Goal: Task Accomplishment & Management: Manage account settings

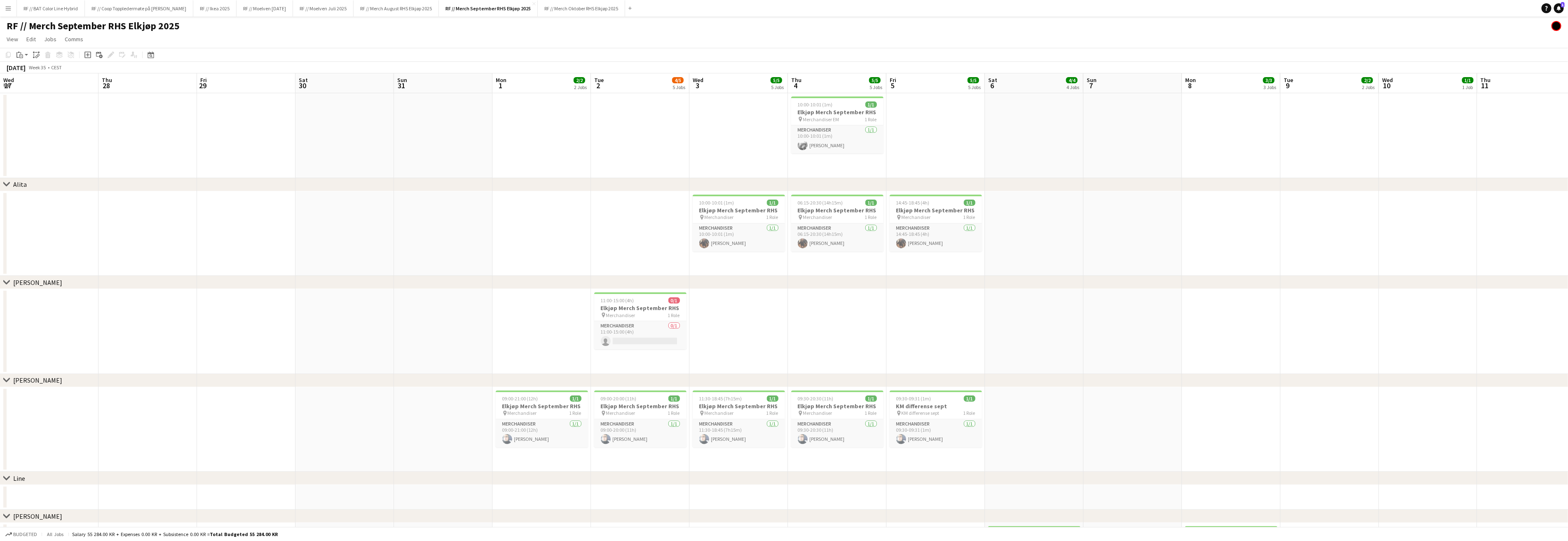
scroll to position [0, 182]
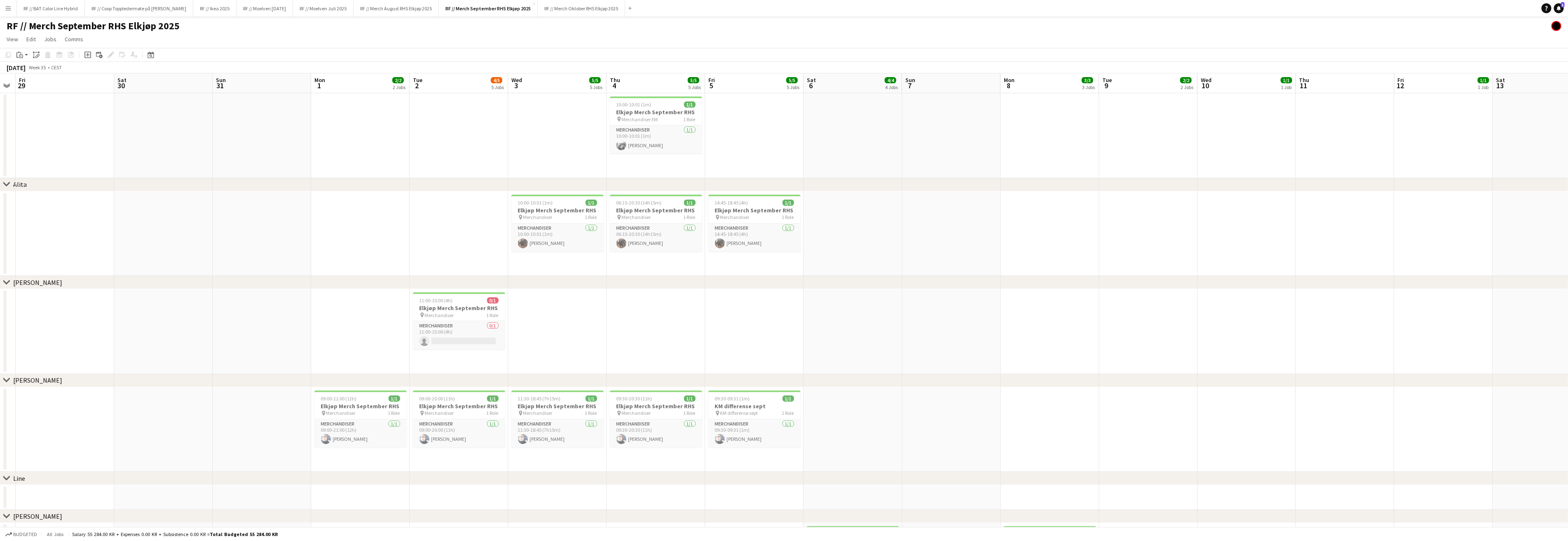
click at [6, 11] on app-icon "Menu" at bounding box center [9, 9] width 7 height 7
click at [101, 77] on link "Approvals" at bounding box center [124, 77] width 83 height 16
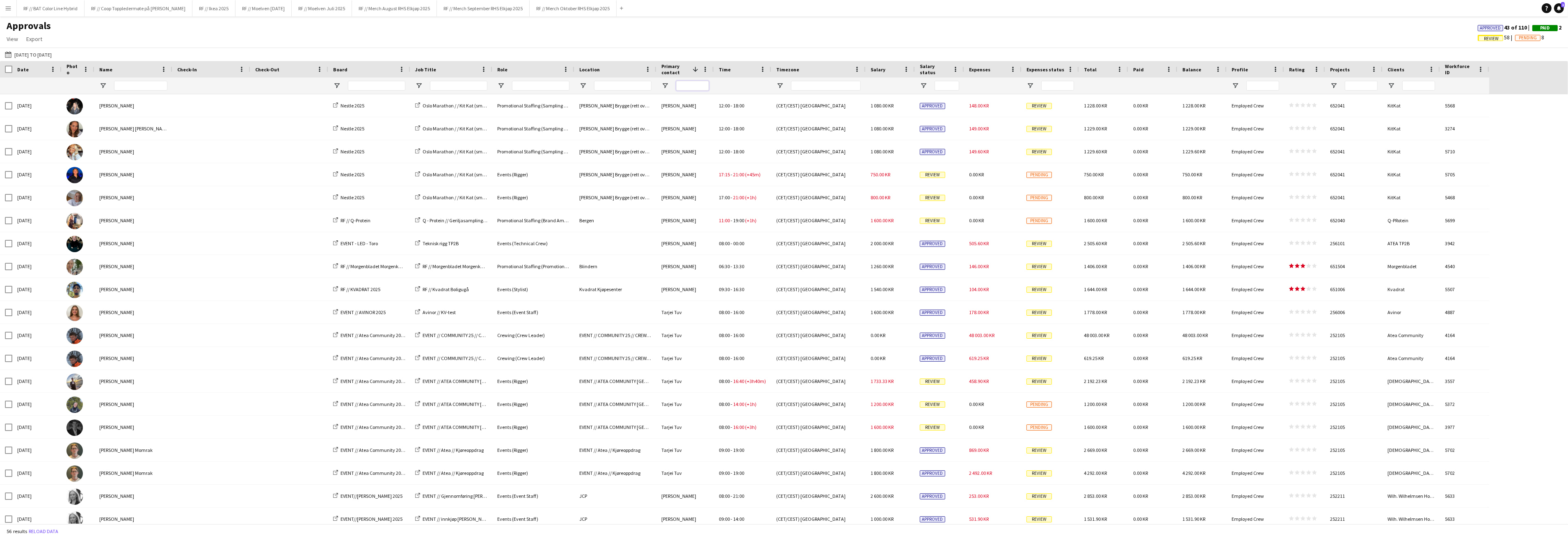
click at [693, 84] on input "Primary contact Filter Input" at bounding box center [692, 85] width 33 height 10
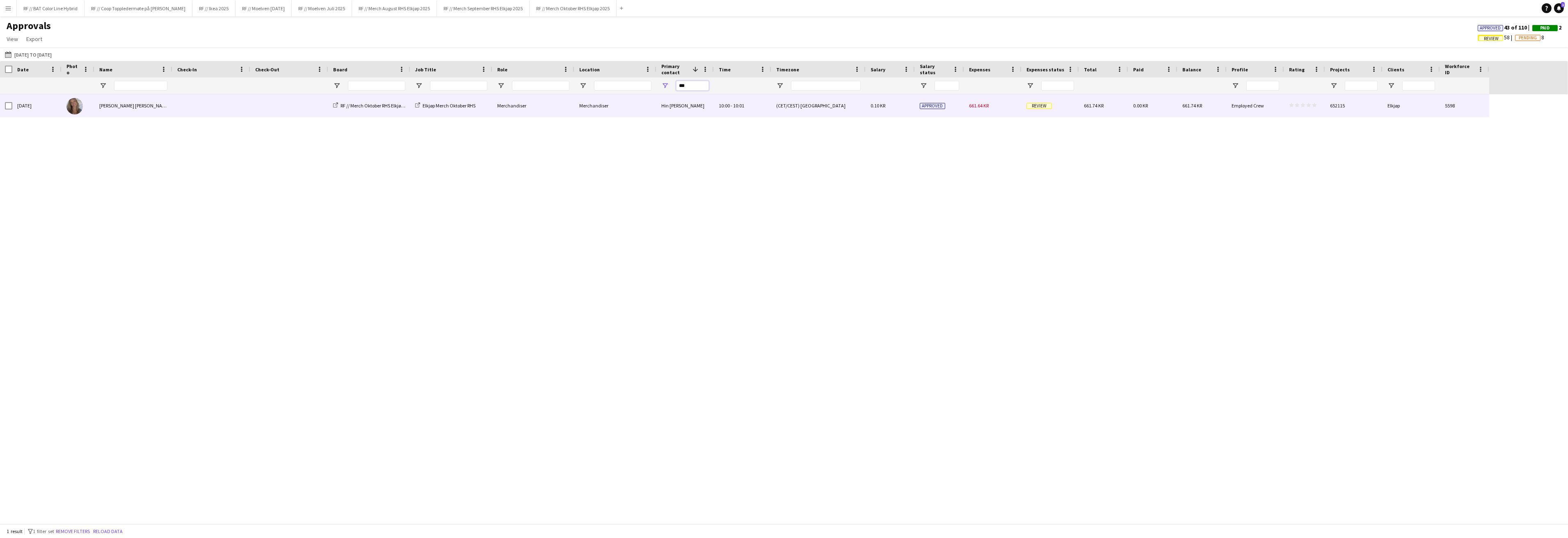
type input "***"
click at [1045, 103] on span "Review" at bounding box center [1039, 106] width 25 height 6
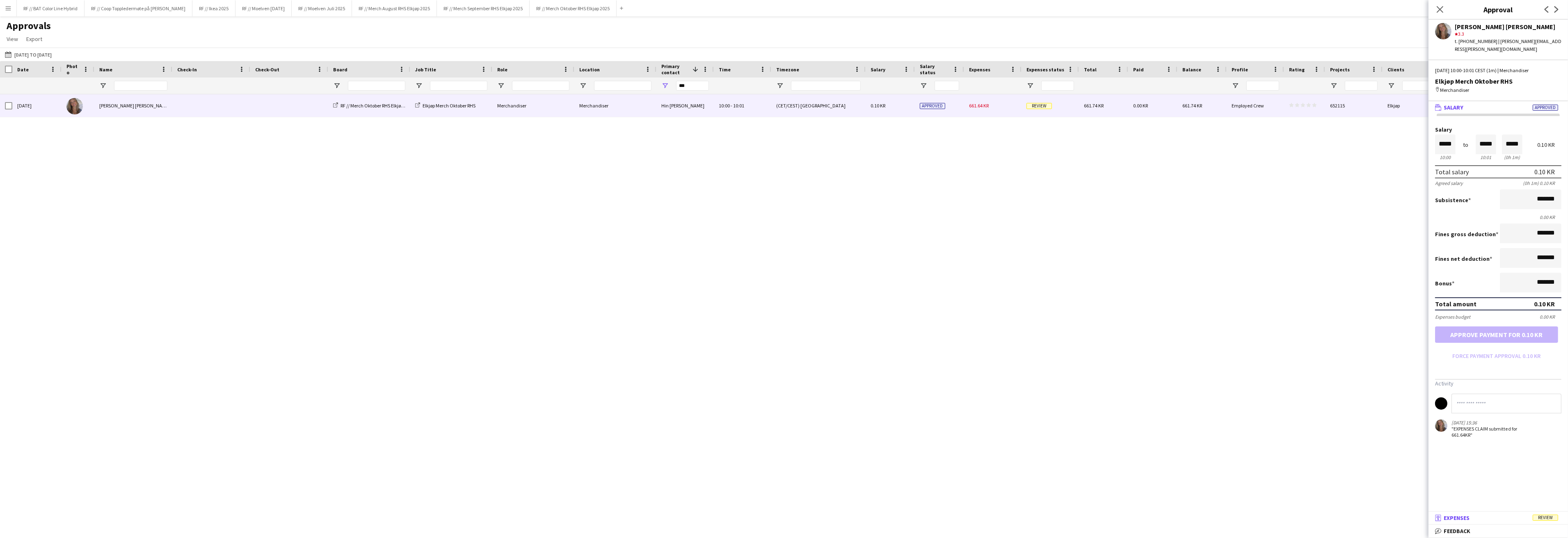
click at [1464, 517] on span "Expenses" at bounding box center [1456, 518] width 26 height 7
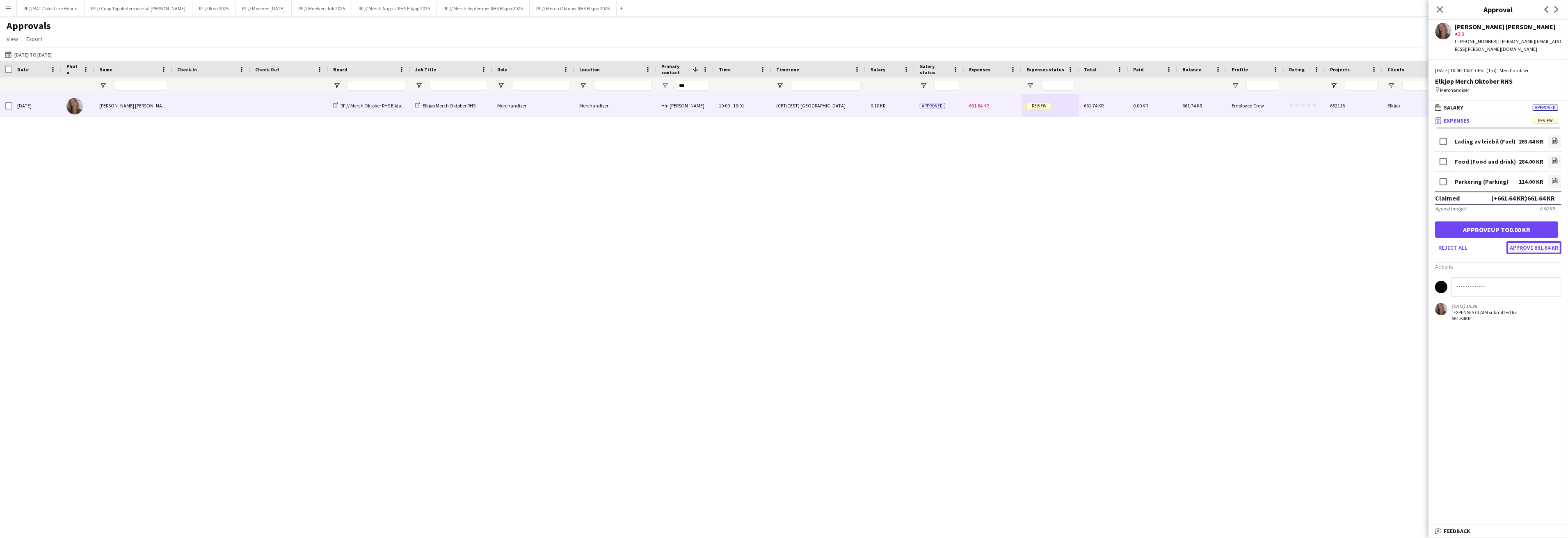
click at [1545, 241] on button "Approve 661.64 KR" at bounding box center [1533, 248] width 55 height 13
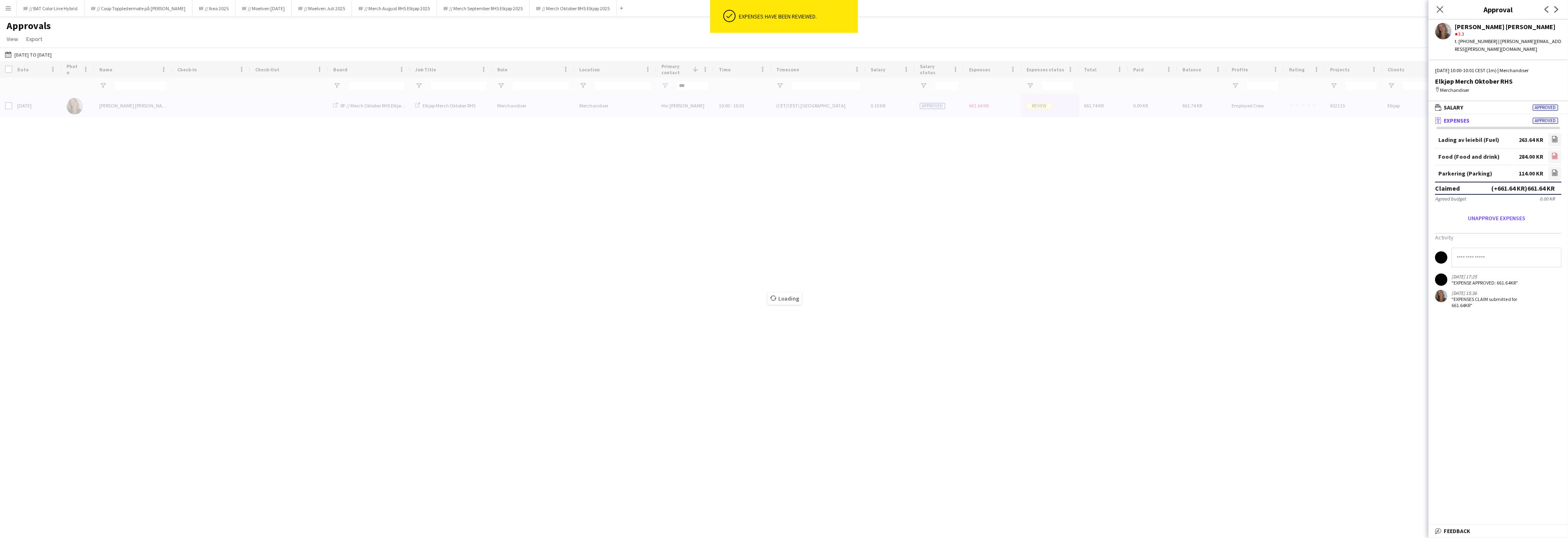
click at [1552, 153] on icon "file-image" at bounding box center [1555, 156] width 7 height 7
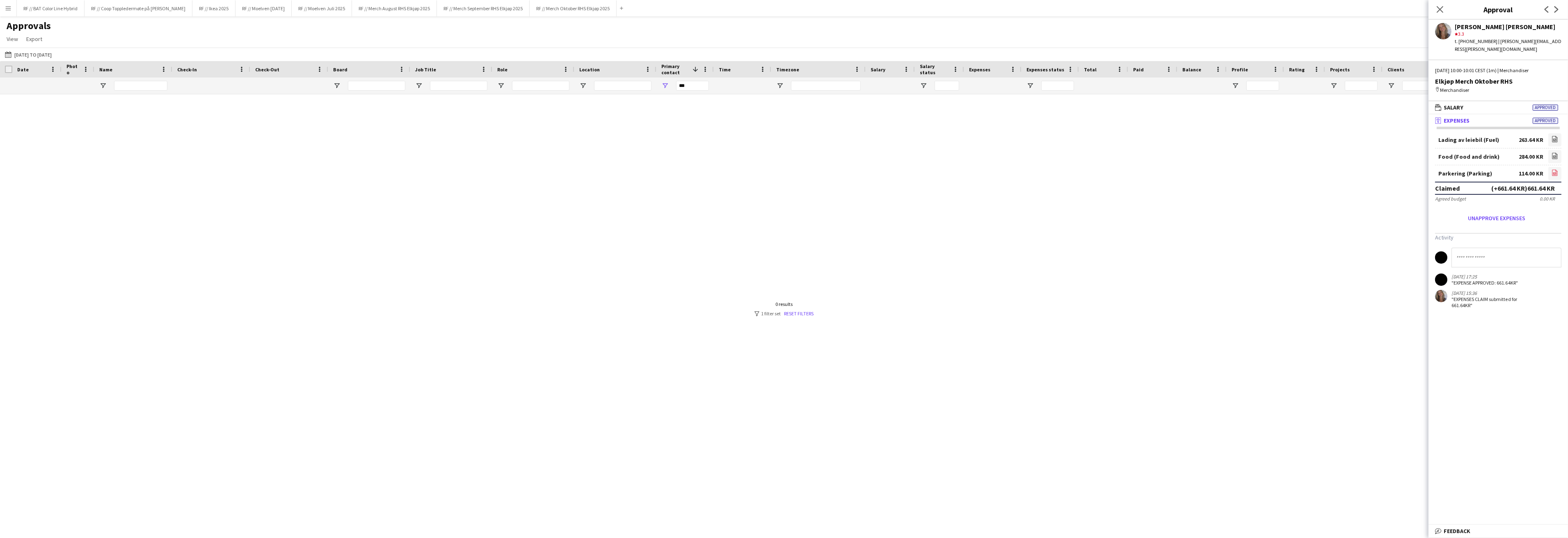
click at [1556, 170] on icon "file-image" at bounding box center [1555, 173] width 7 height 7
drag, startPoint x: 4, startPoint y: 5, endPoint x: 13, endPoint y: 16, distance: 14.2
click at [4, 6] on button "Menu" at bounding box center [8, 8] width 16 height 16
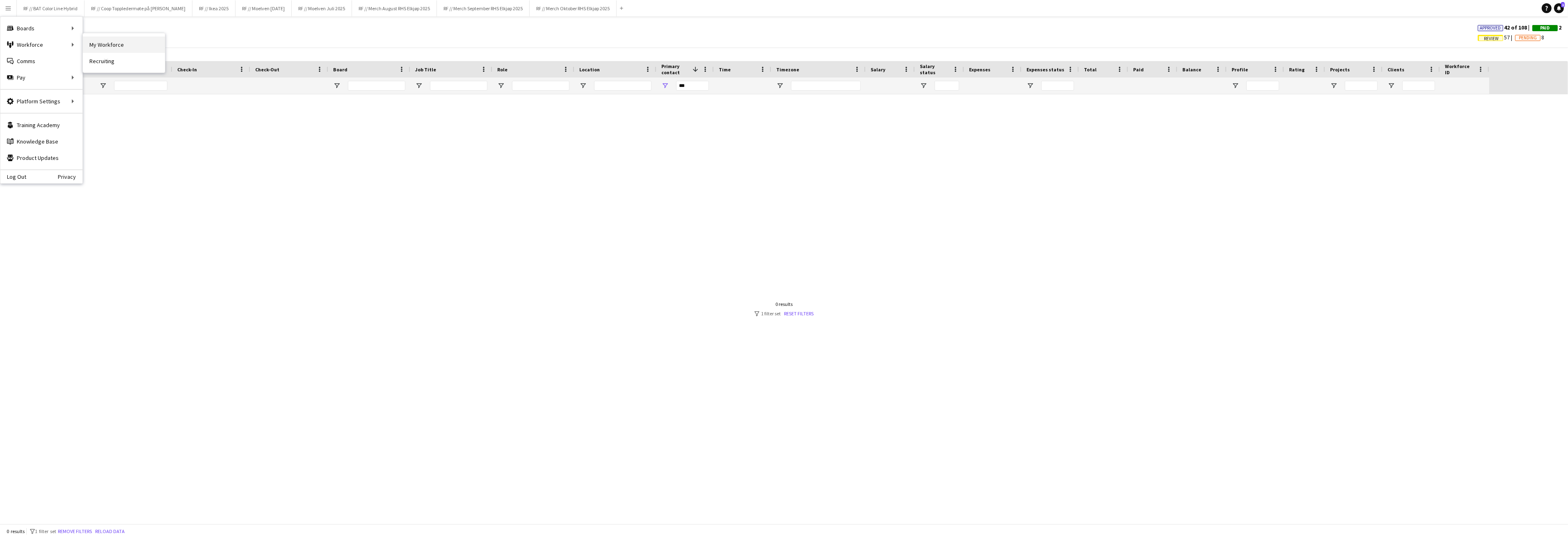
click at [121, 44] on link "My Workforce" at bounding box center [124, 44] width 82 height 16
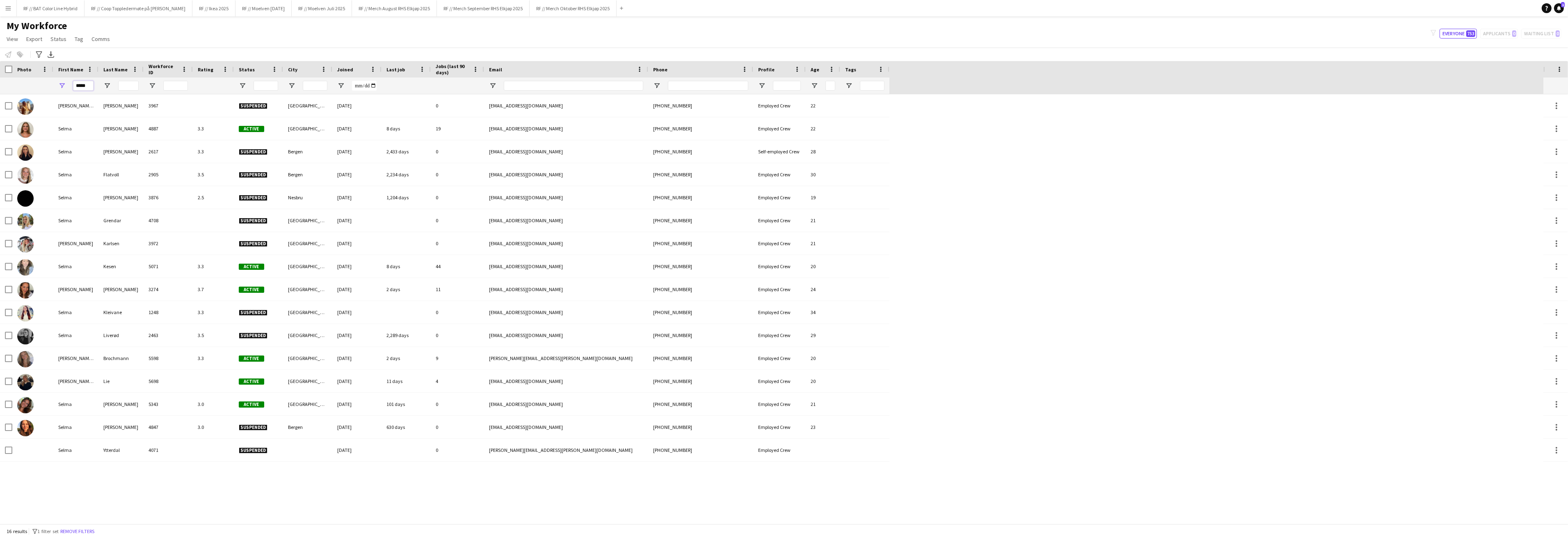
click at [80, 89] on input "*****" at bounding box center [83, 85] width 20 height 10
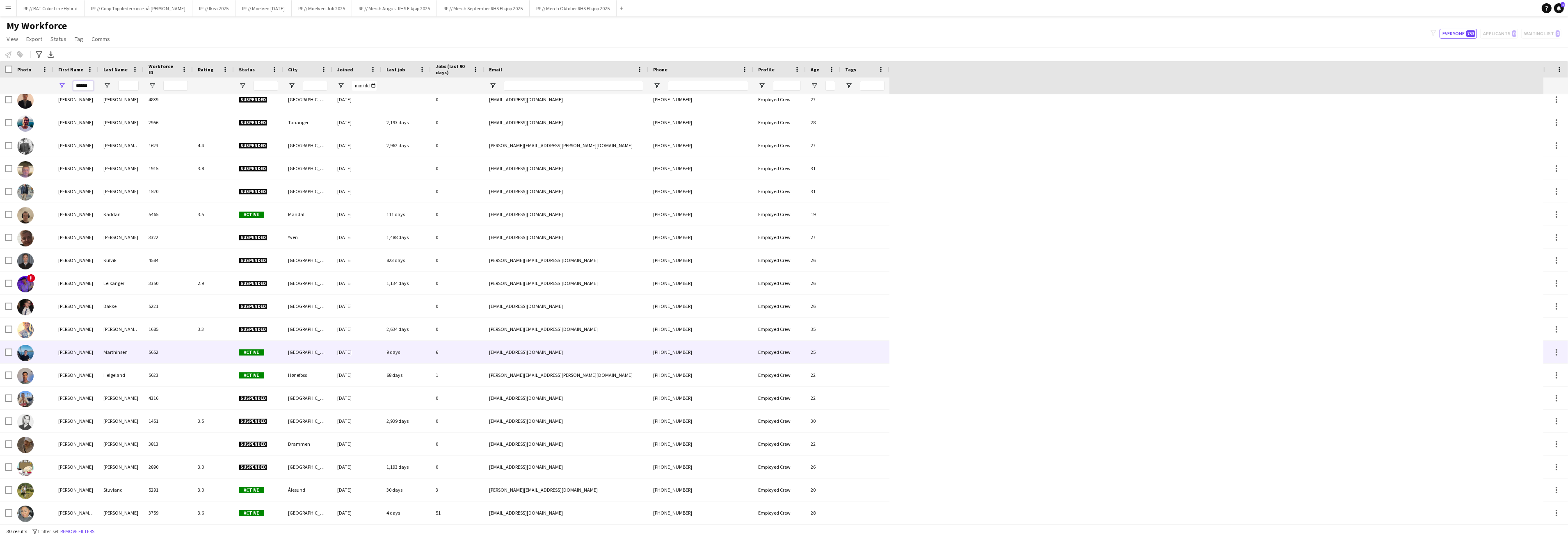
scroll to position [245, 0]
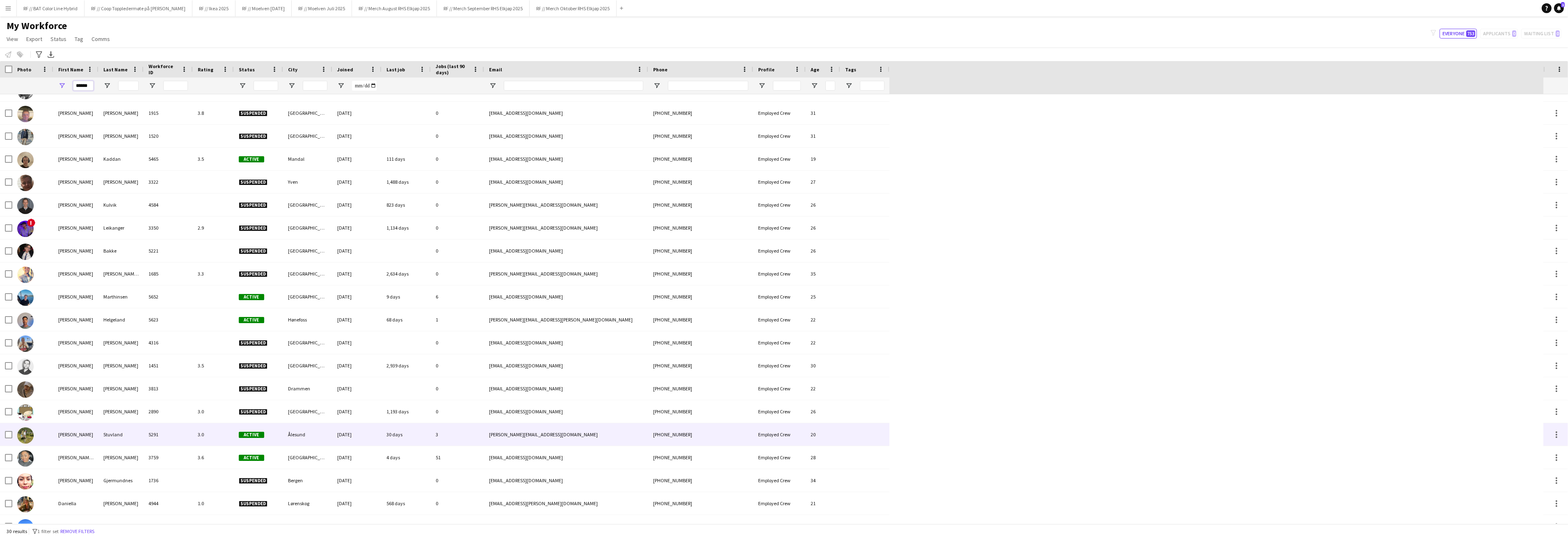
type input "******"
click at [64, 436] on div "[PERSON_NAME]" at bounding box center [76, 434] width 45 height 23
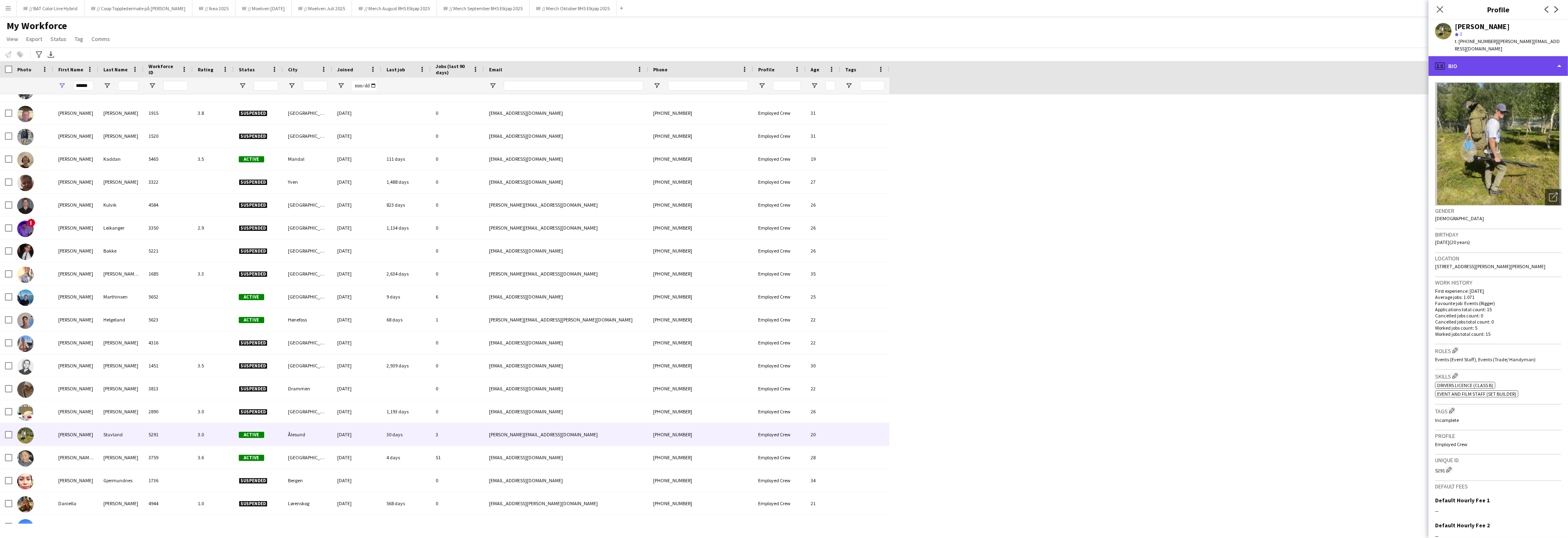
click at [1557, 64] on div "profile Bio" at bounding box center [1498, 66] width 140 height 20
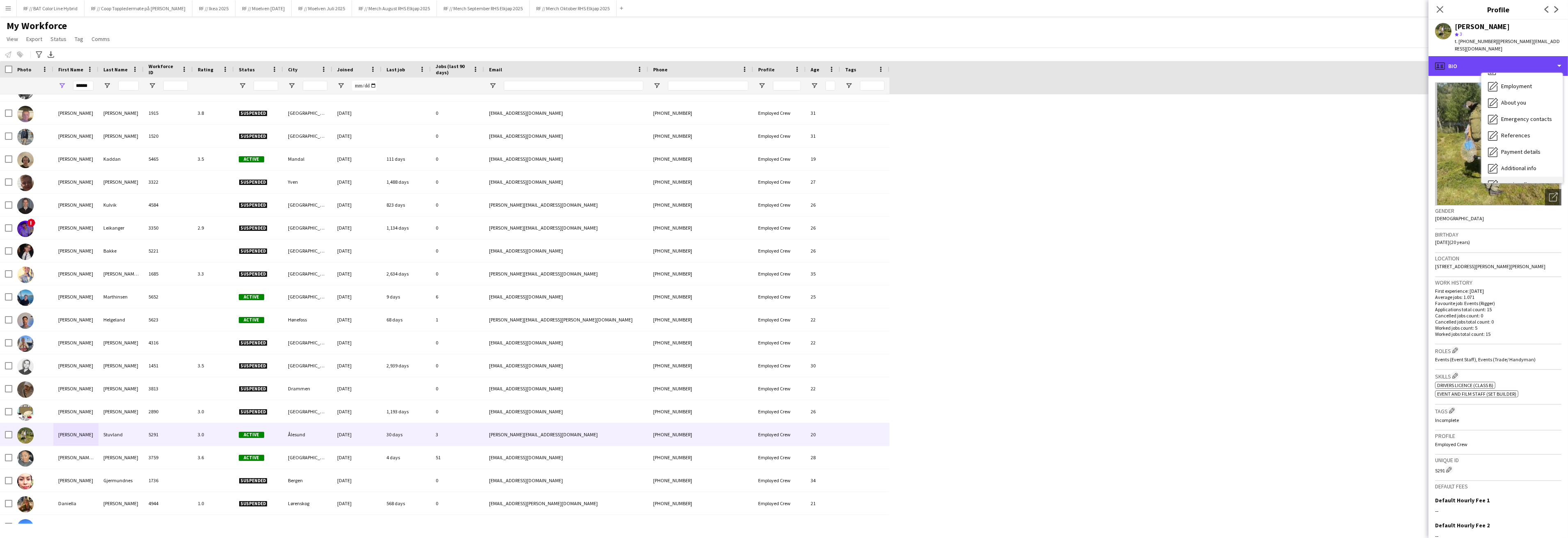
scroll to position [77, 0]
click at [1516, 168] on span "Calendar" at bounding box center [1511, 171] width 22 height 7
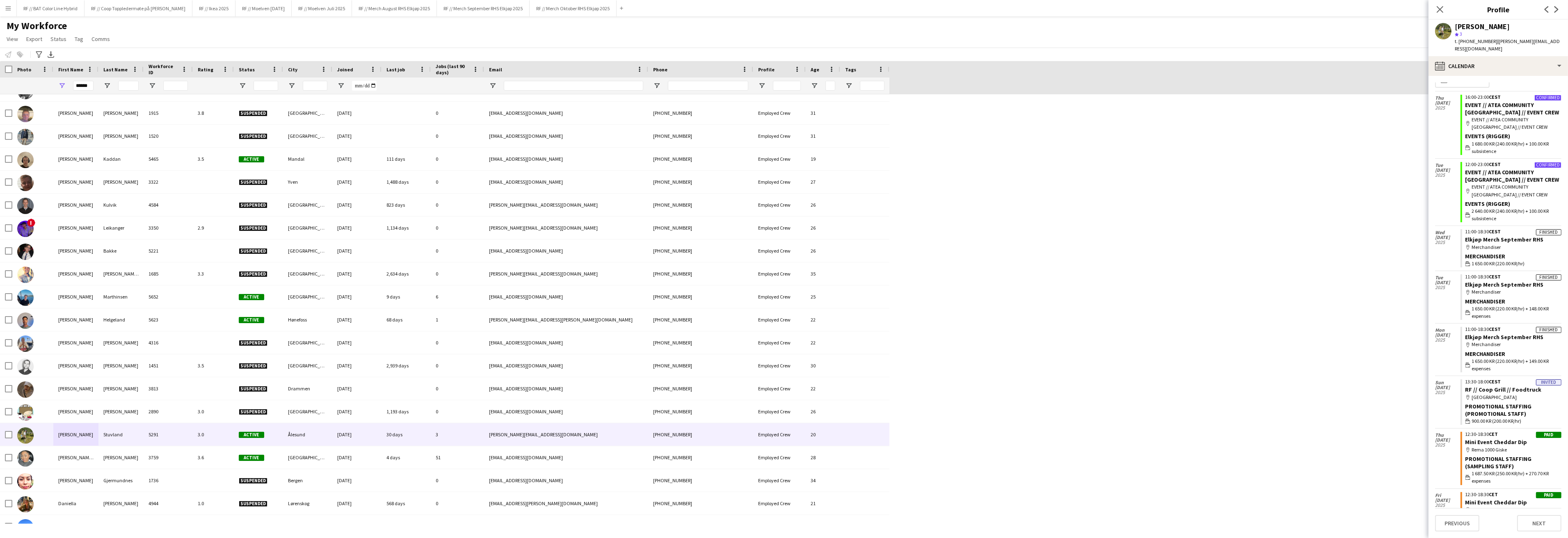
scroll to position [15, 0]
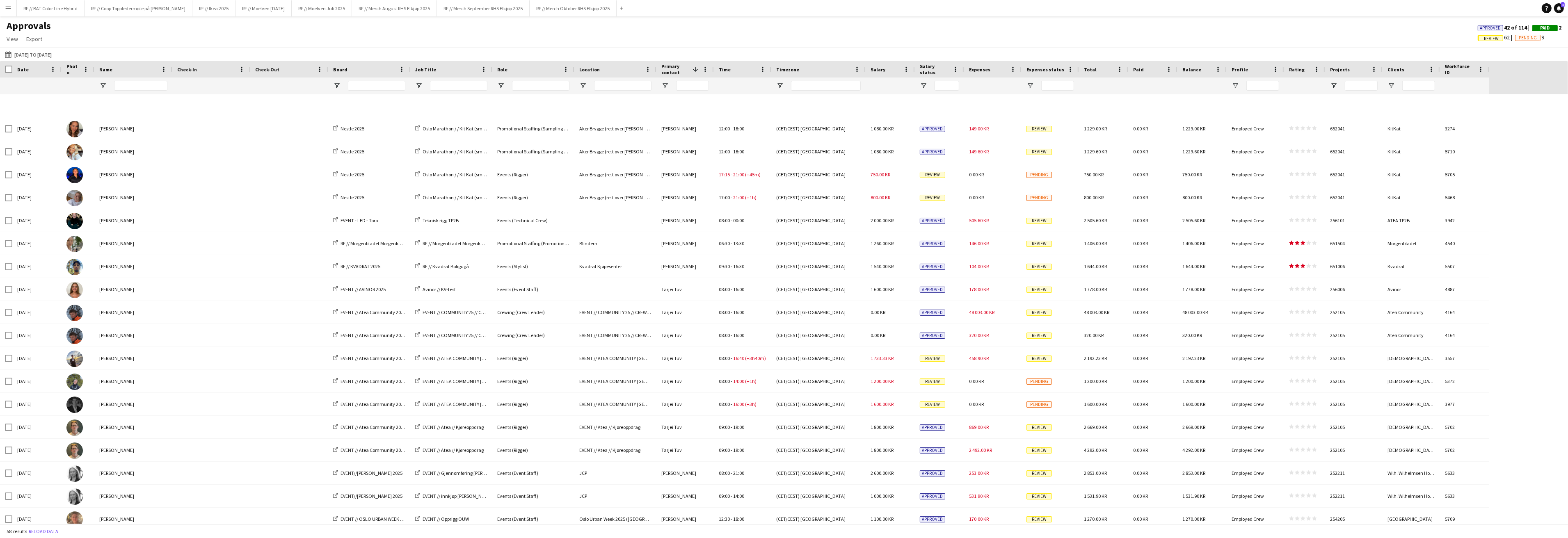
scroll to position [255, 0]
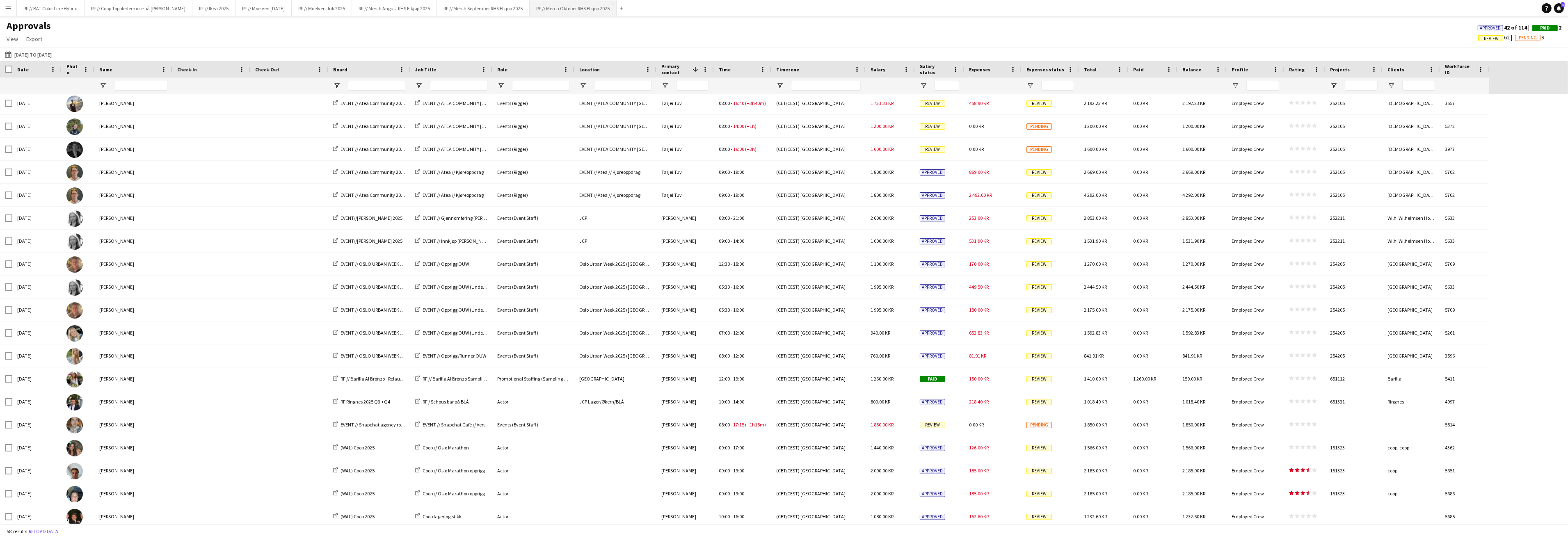
click at [575, 7] on button "RF // Merch Oktober RHS Elkjøp 2025 Close" at bounding box center [573, 8] width 87 height 16
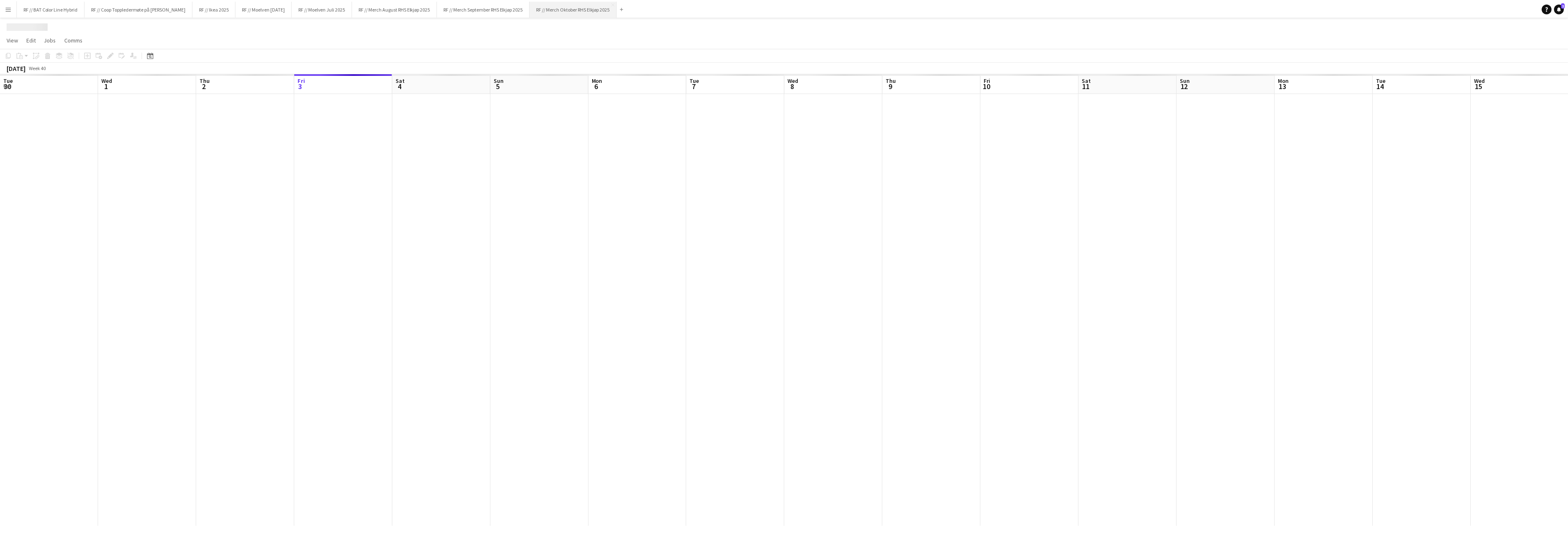
scroll to position [0, 197]
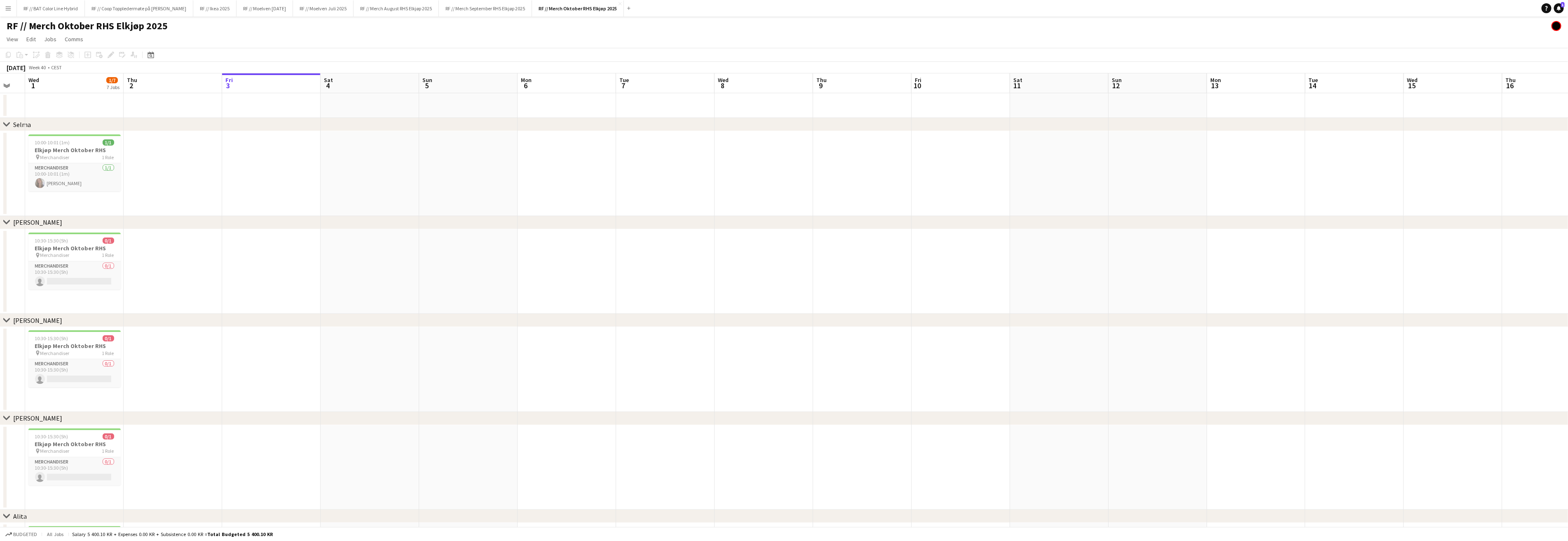
drag, startPoint x: 470, startPoint y: 188, endPoint x: 457, endPoint y: 193, distance: 13.9
click at [520, 188] on app-calendar-viewport "Mon 29 Tue 30 Wed 1 1/7 7 Jobs Thu 2 Fri 3 Sat 4 Sun 5 Mon 6 Tue 7 Wed 8 Thu 9 …" at bounding box center [784, 439] width 1568 height 731
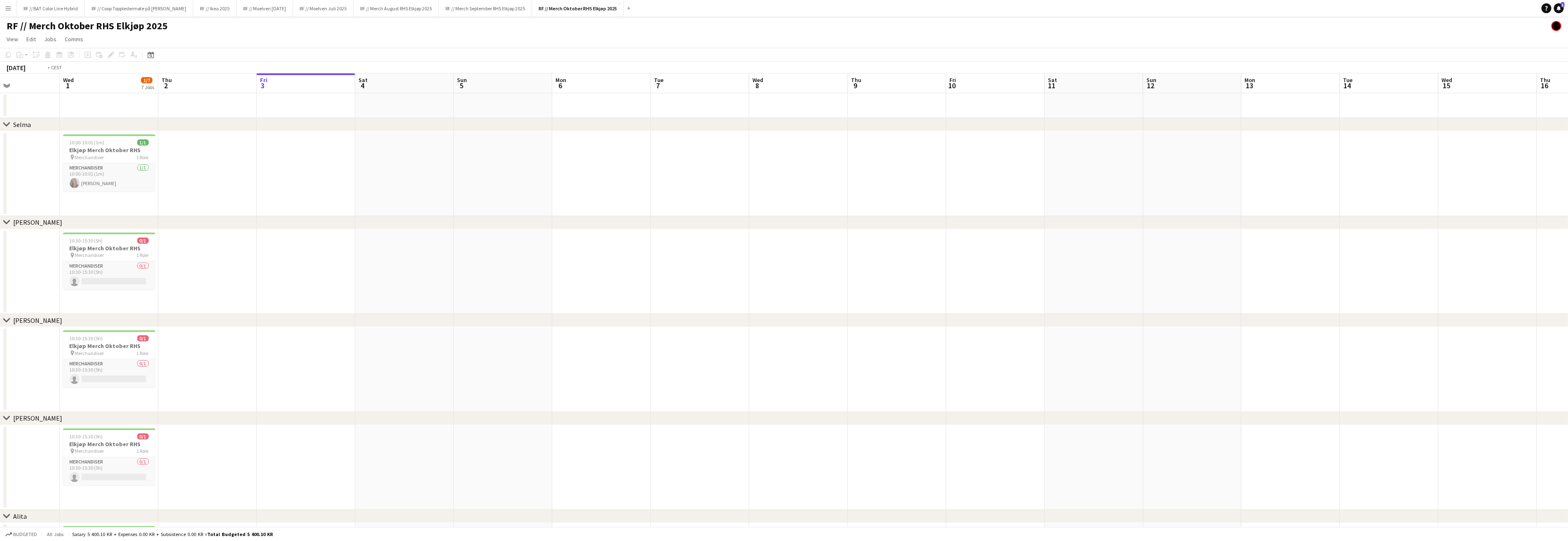
drag, startPoint x: 499, startPoint y: 192, endPoint x: 668, endPoint y: 191, distance: 169.0
click at [662, 190] on app-calendar-viewport "Sun 28 Mon 29 Tue 30 Wed 1 1/7 7 Jobs Thu 2 Fri 3 Sat 4 Sun 5 Mon 6 Tue 7 Wed 8…" at bounding box center [784, 439] width 1568 height 731
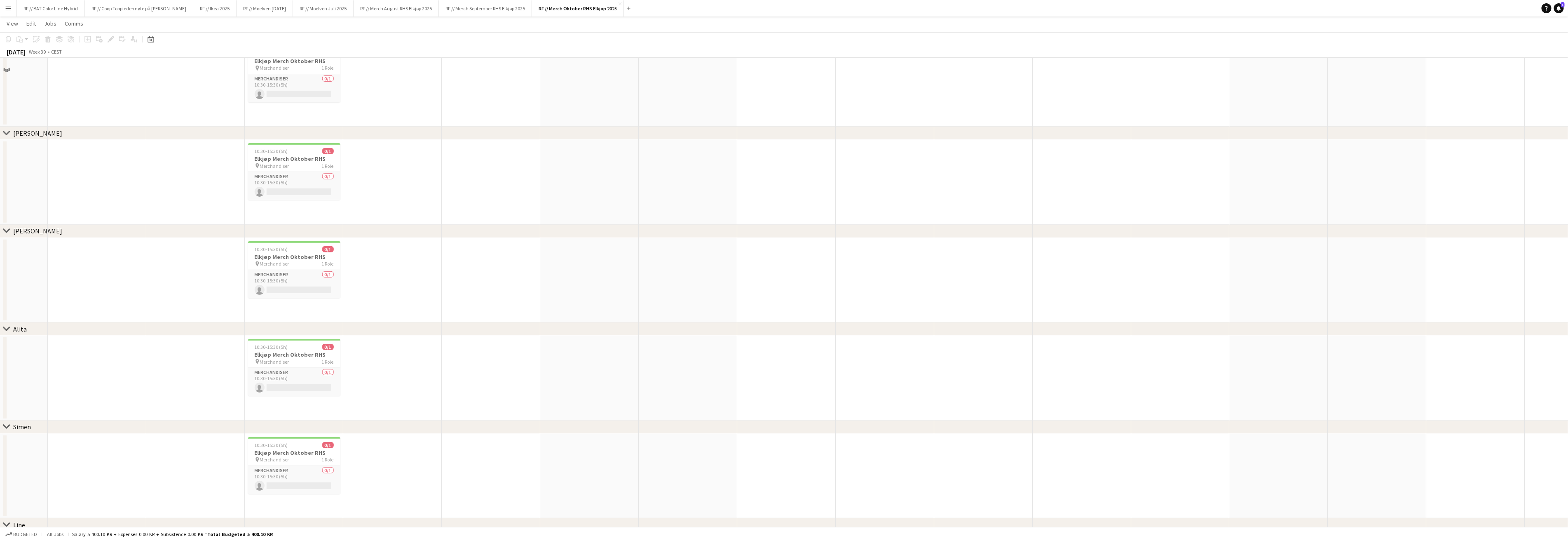
scroll to position [127, 0]
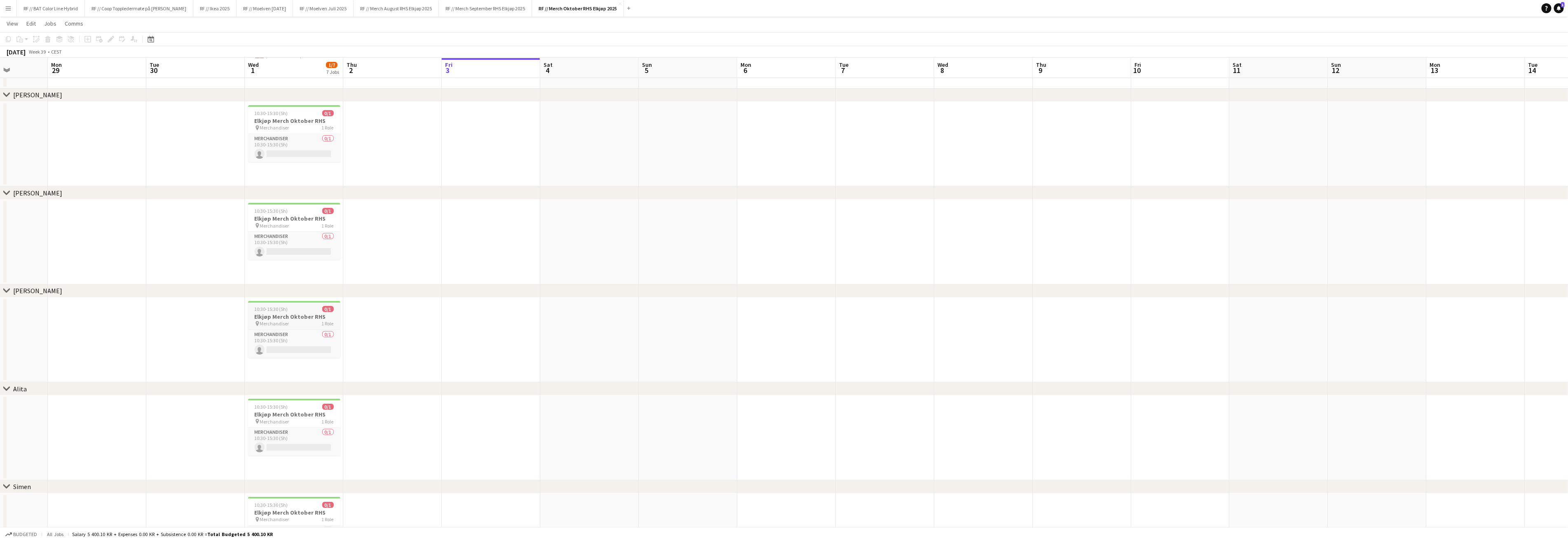
click at [287, 310] on div "10:30-15:30 (5h) 0/1" at bounding box center [294, 309] width 92 height 6
click at [212, 311] on app-date-cell at bounding box center [195, 340] width 98 height 85
click at [280, 314] on h3 "Elkjøp Merch Oktober RHS" at bounding box center [294, 316] width 92 height 7
click at [185, 323] on h3 "Elkjøp Merch Oktober RHS" at bounding box center [195, 323] width 92 height 7
click at [108, 40] on icon at bounding box center [110, 39] width 5 height 5
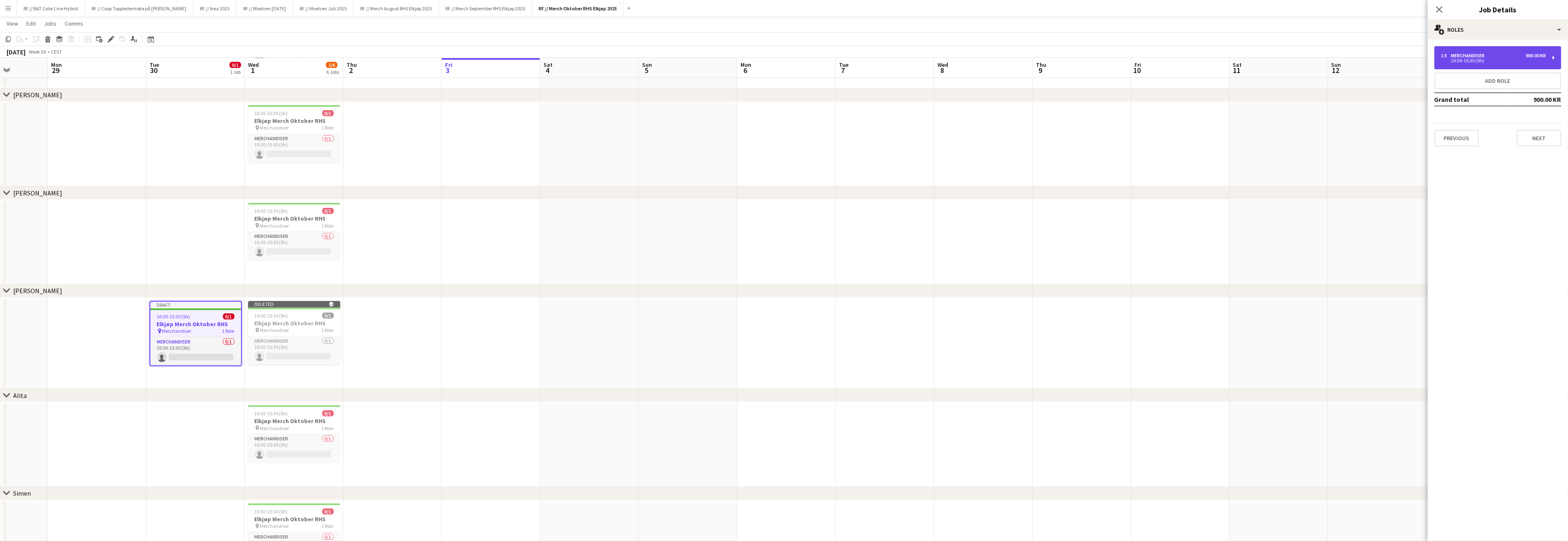
click at [1501, 68] on div "1 x Merchandiser 900.00 KR 10:30-15:30 (5h)" at bounding box center [1498, 57] width 127 height 23
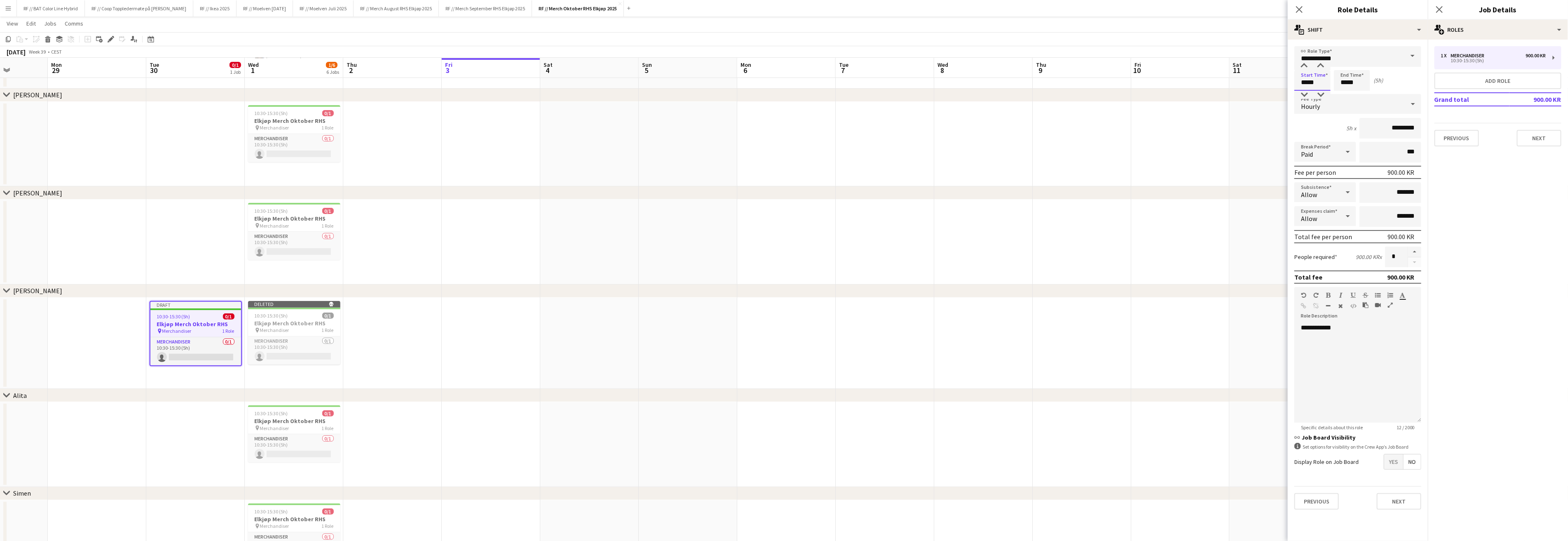
drag, startPoint x: 1314, startPoint y: 79, endPoint x: 1286, endPoint y: 81, distance: 28.1
click at [1286, 82] on body "Menu Boards Boards Boards All jobs Status Workforce Workforce My Workforce Recr…" at bounding box center [784, 285] width 1568 height 824
type input "*****"
type input "******"
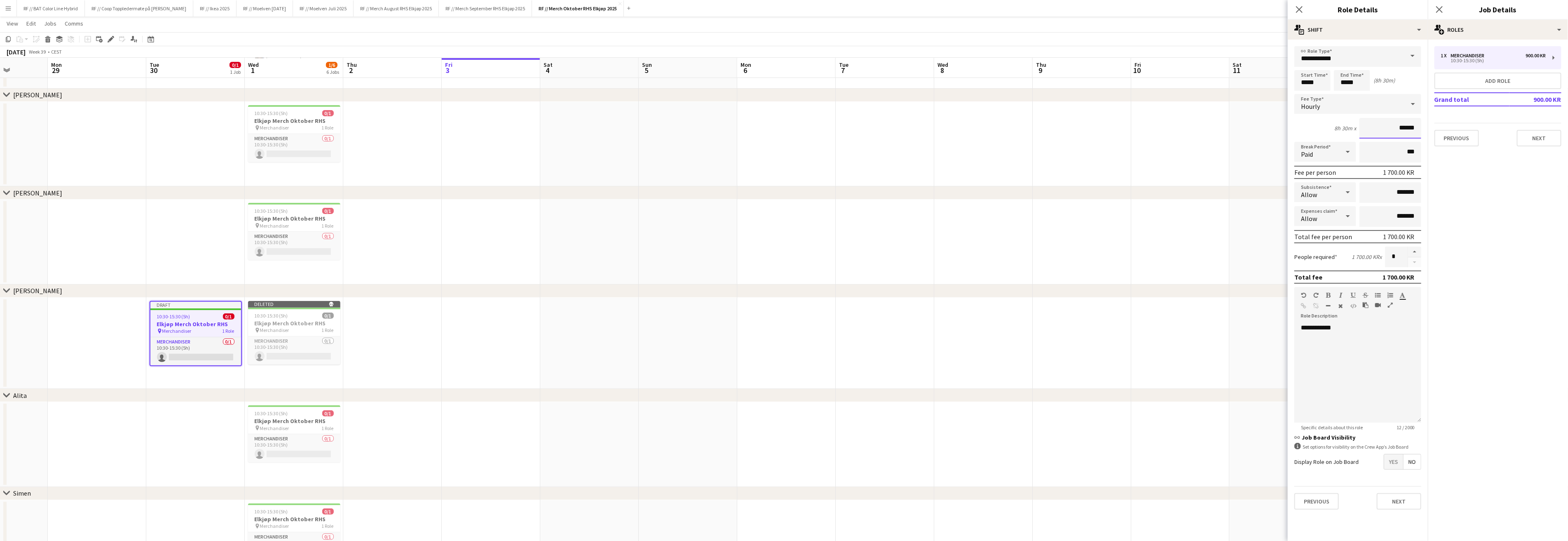
click button "Next" at bounding box center [1399, 501] width 45 height 16
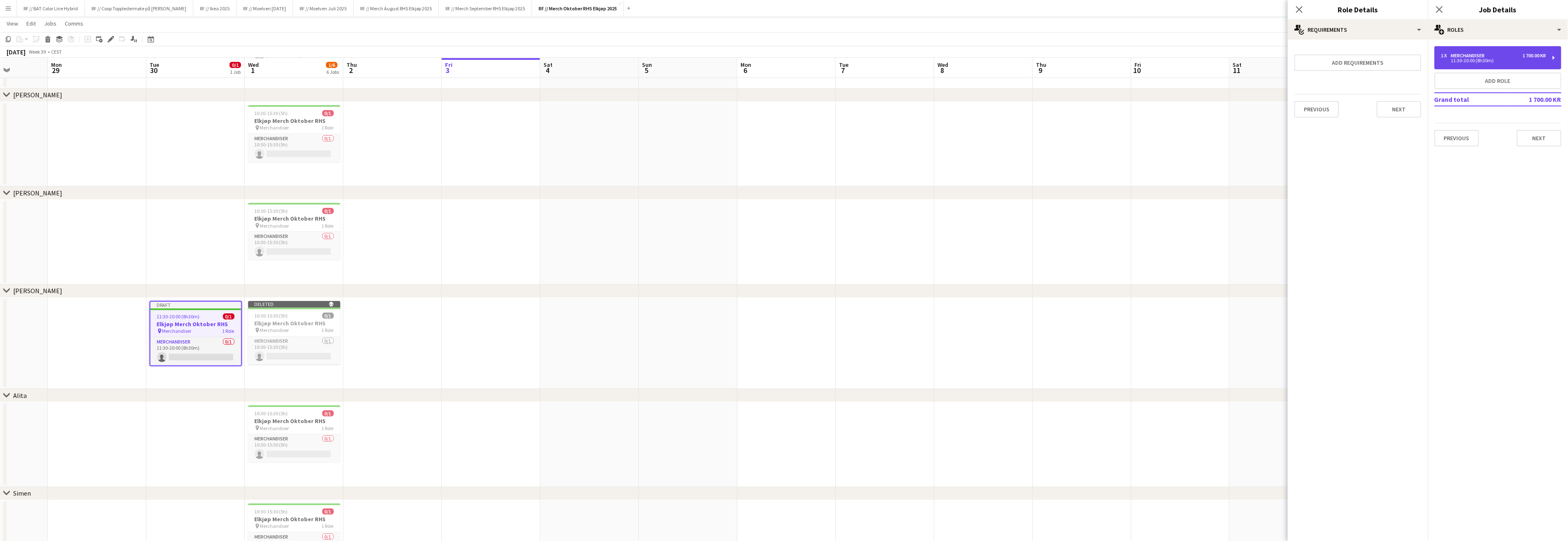
click at [1519, 59] on div "11:30-20:00 (8h30m)" at bounding box center [1493, 60] width 105 height 4
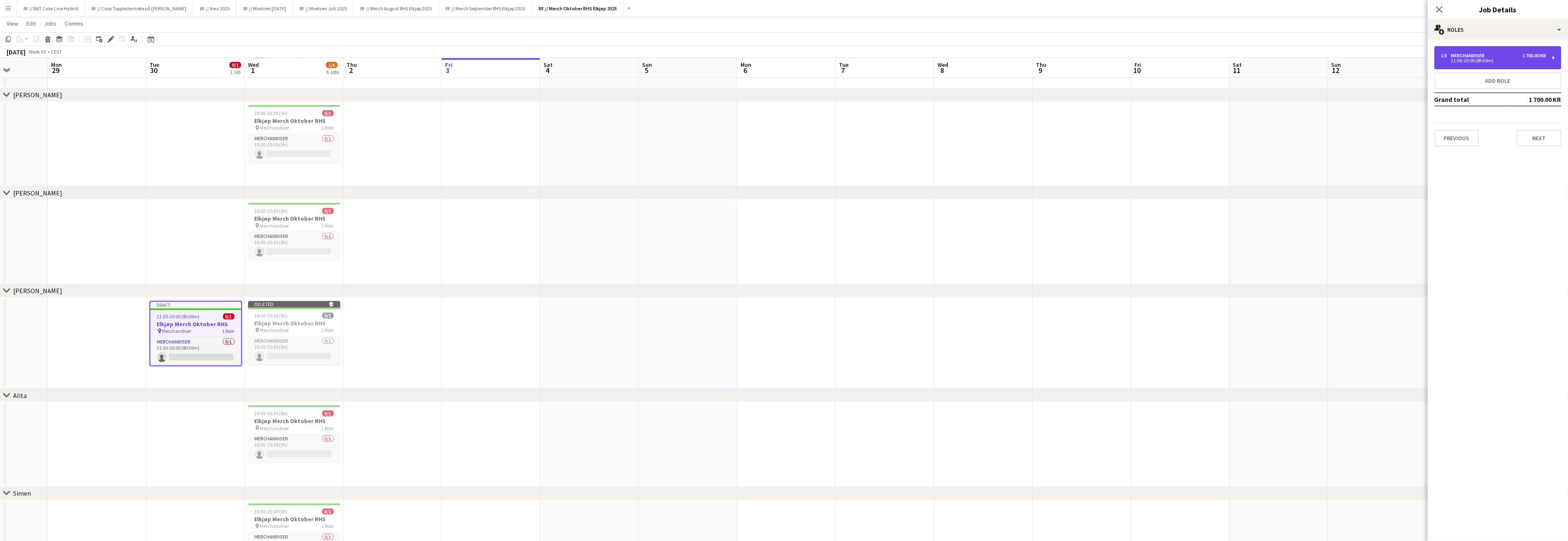
click at [1493, 60] on div "11:30-20:00 (8h30m)" at bounding box center [1493, 60] width 105 height 4
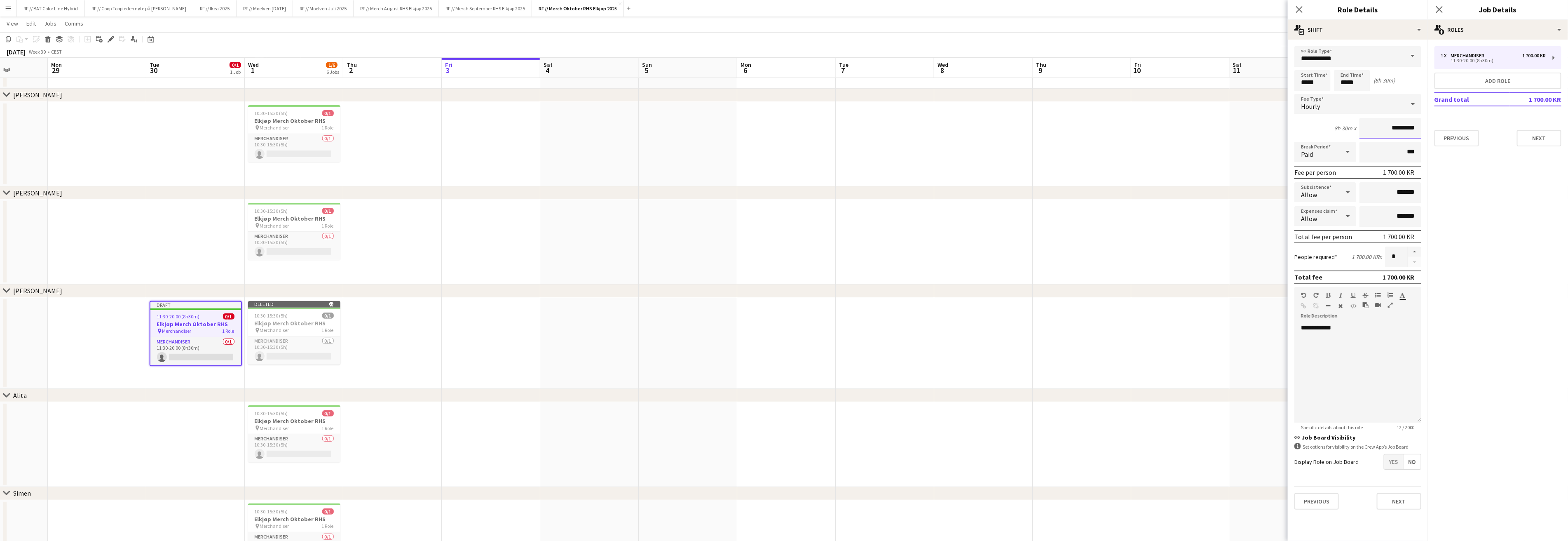
drag, startPoint x: 1395, startPoint y: 127, endPoint x: 1387, endPoint y: 125, distance: 8.2
click at [1387, 125] on input "*********" at bounding box center [1390, 128] width 62 height 20
type input "*********"
click at [1175, 152] on app-date-cell at bounding box center [1180, 144] width 98 height 85
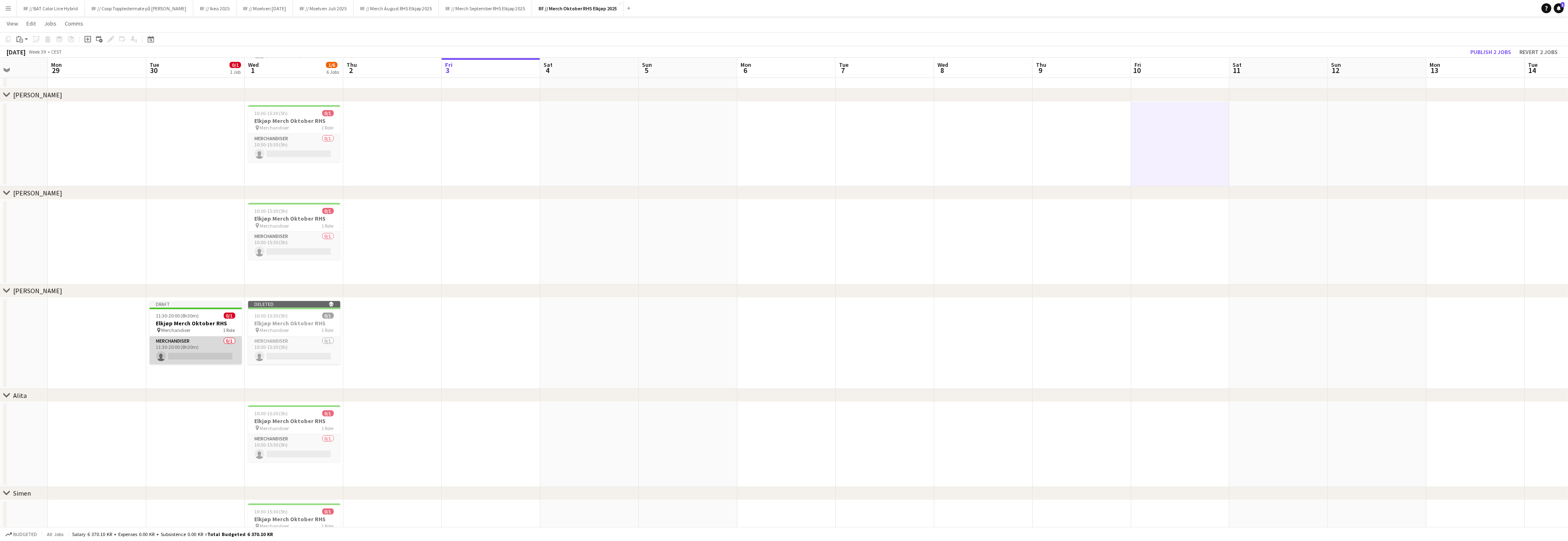
click at [210, 352] on app-card-role "Merchandiser 0/1 11:30-20:00 (8h30m) single-neutral-actions" at bounding box center [195, 350] width 92 height 28
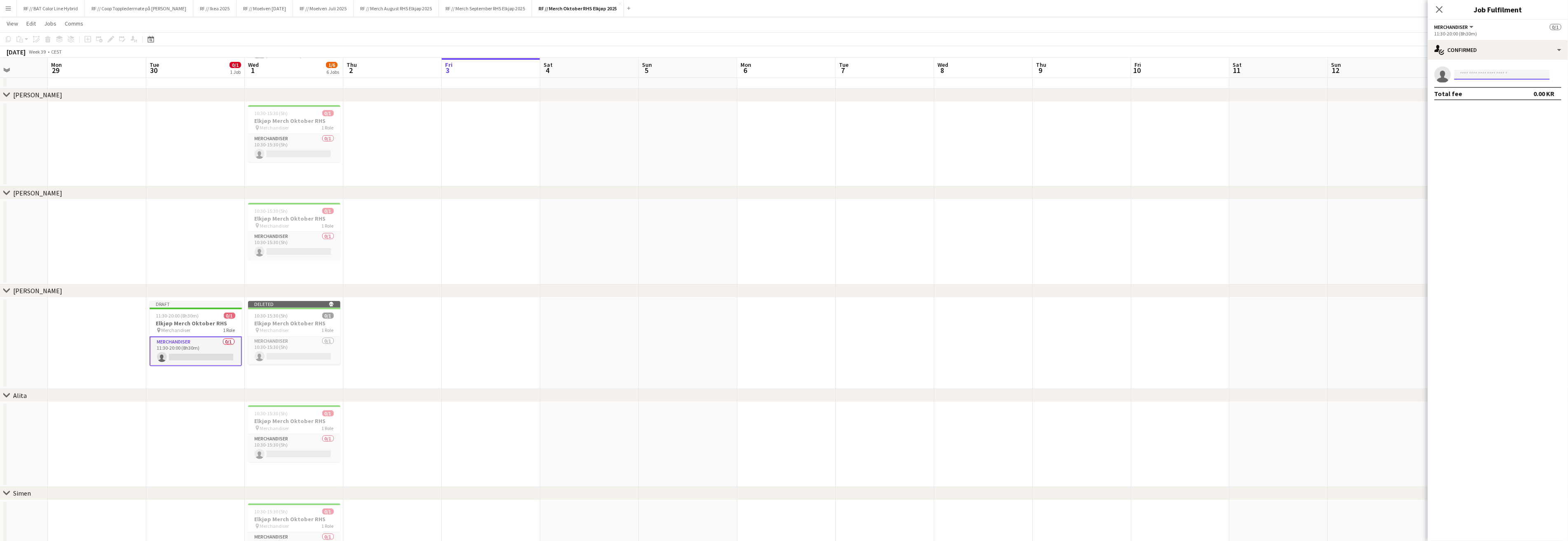
click at [1476, 76] on input at bounding box center [1502, 74] width 96 height 10
type input "**********"
click at [1483, 90] on span "[PERSON_NAME][EMAIL_ADDRESS][DOMAIN_NAME]" at bounding box center [1502, 93] width 83 height 7
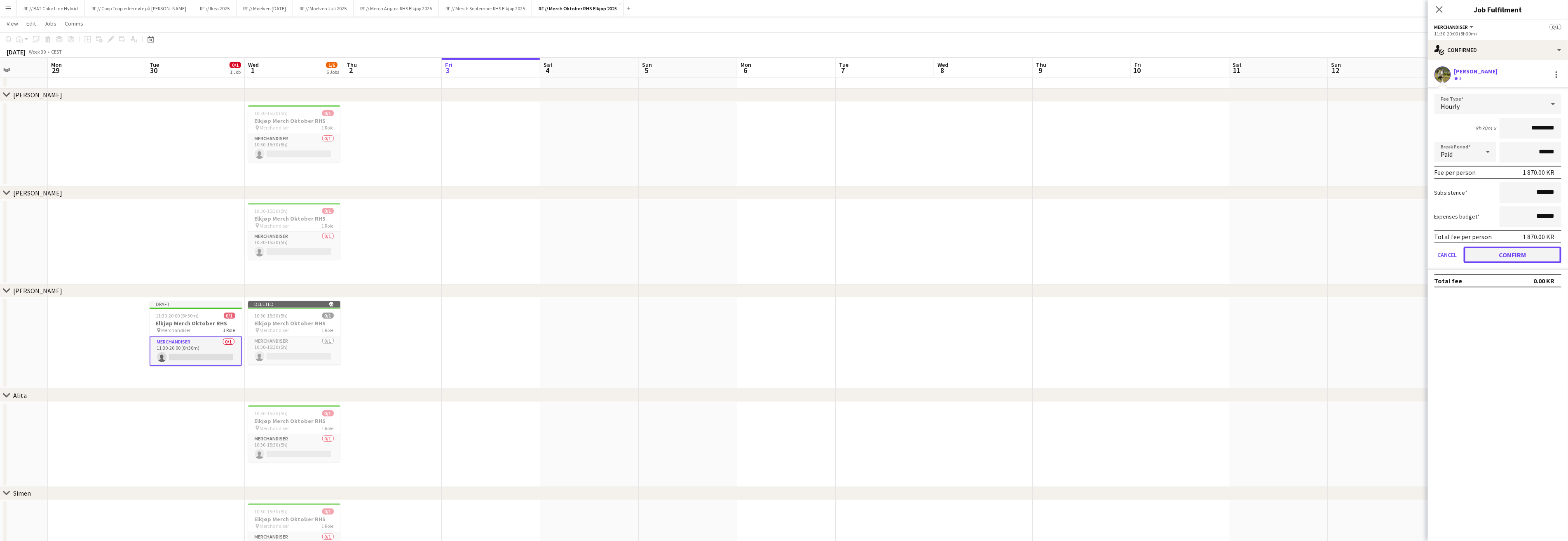
click at [1513, 256] on button "Confirm" at bounding box center [1512, 254] width 98 height 16
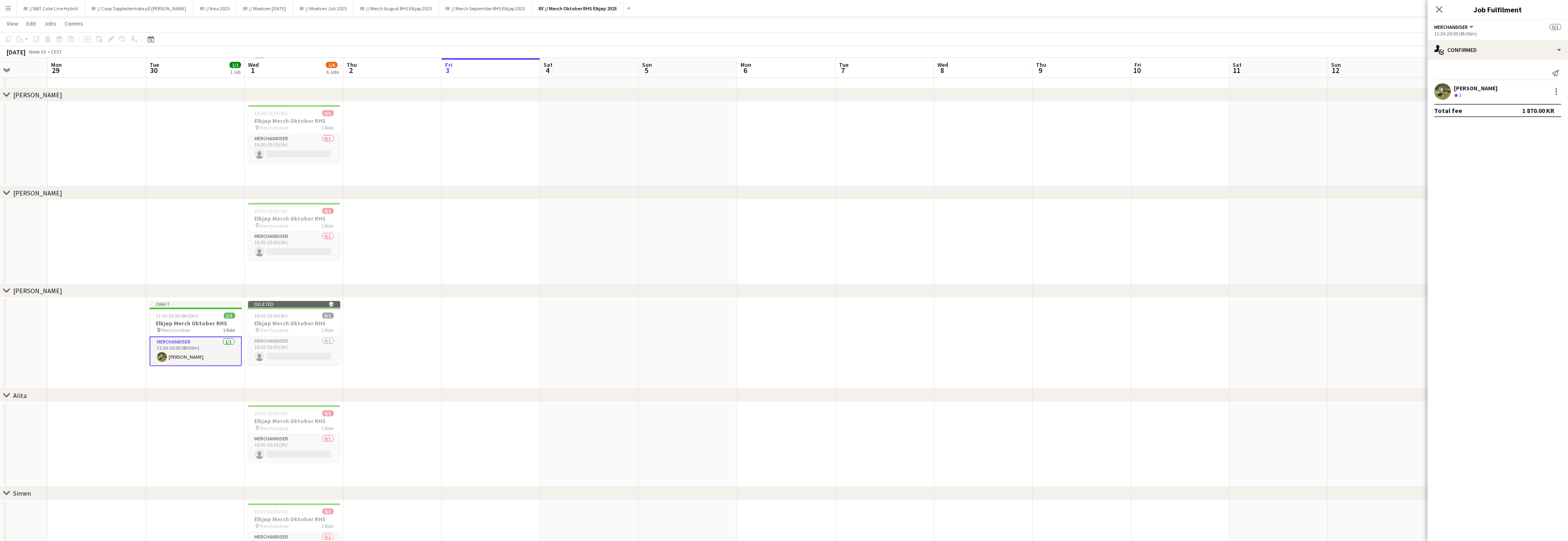
click at [1343, 220] on app-date-cell at bounding box center [1377, 242] width 98 height 85
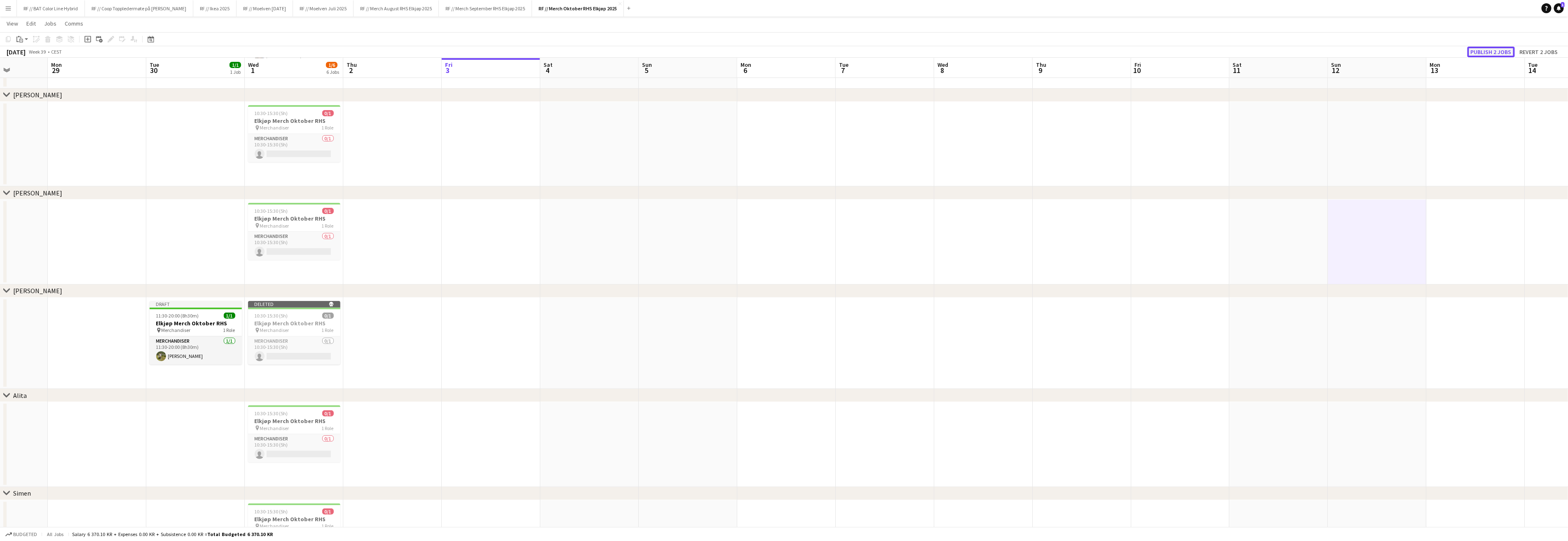
click at [1485, 50] on button "Publish 2 jobs" at bounding box center [1491, 52] width 47 height 10
